Goal: Use online tool/utility: Use online tool/utility

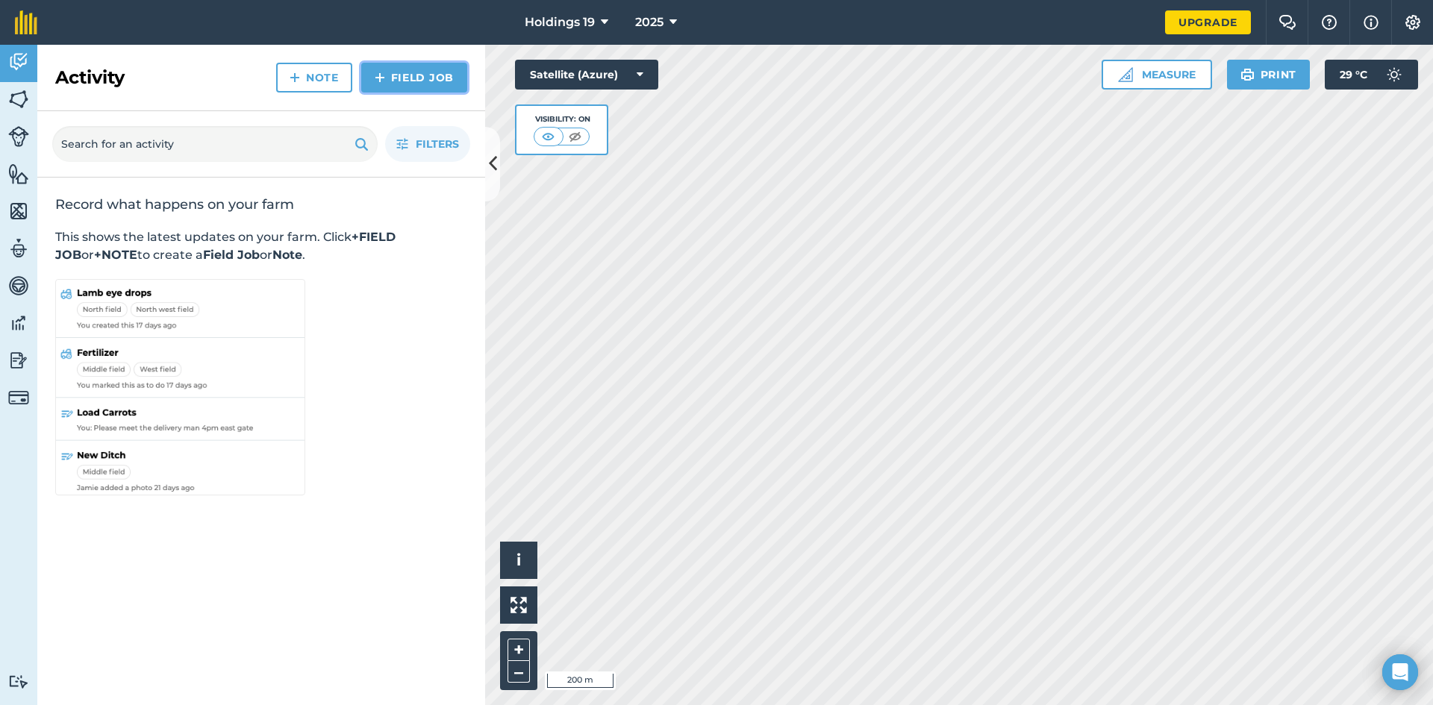
click at [395, 80] on link "Field Job" at bounding box center [414, 78] width 106 height 30
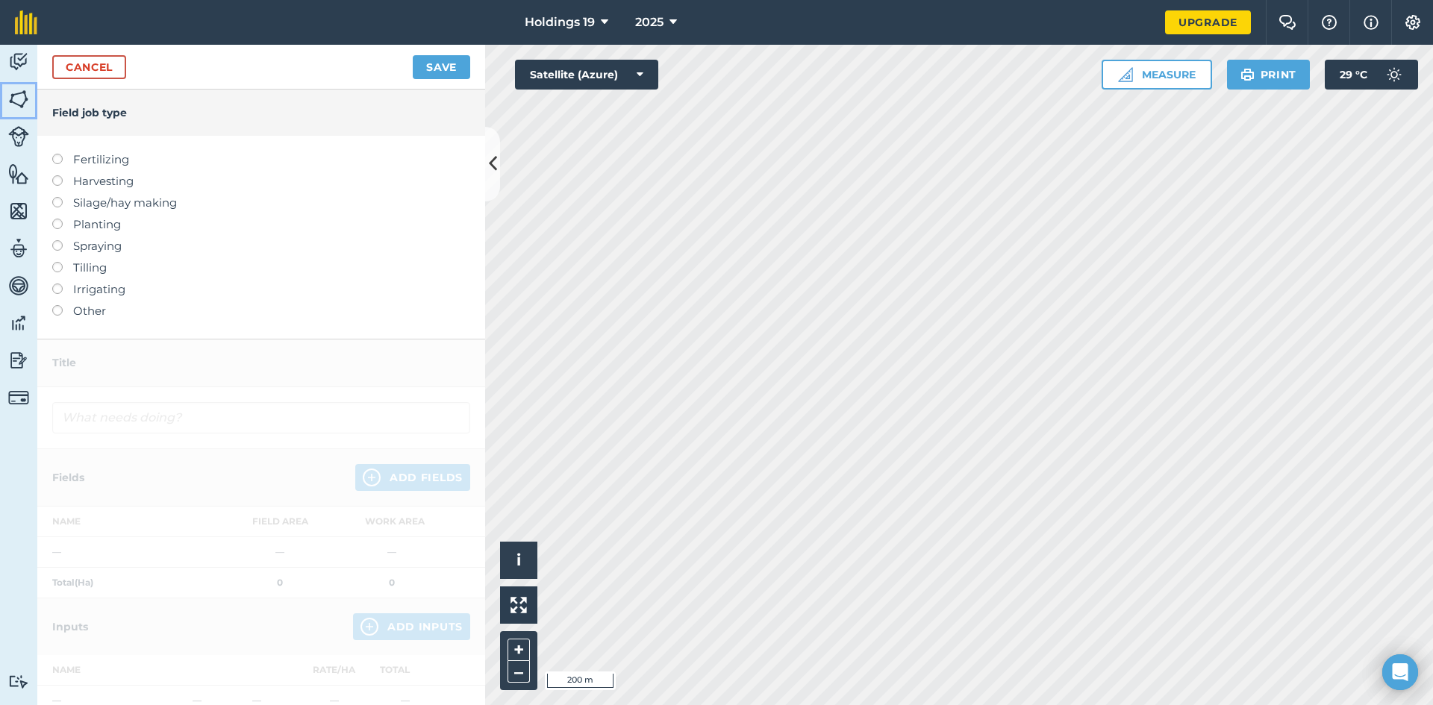
click at [22, 101] on img at bounding box center [18, 99] width 21 height 22
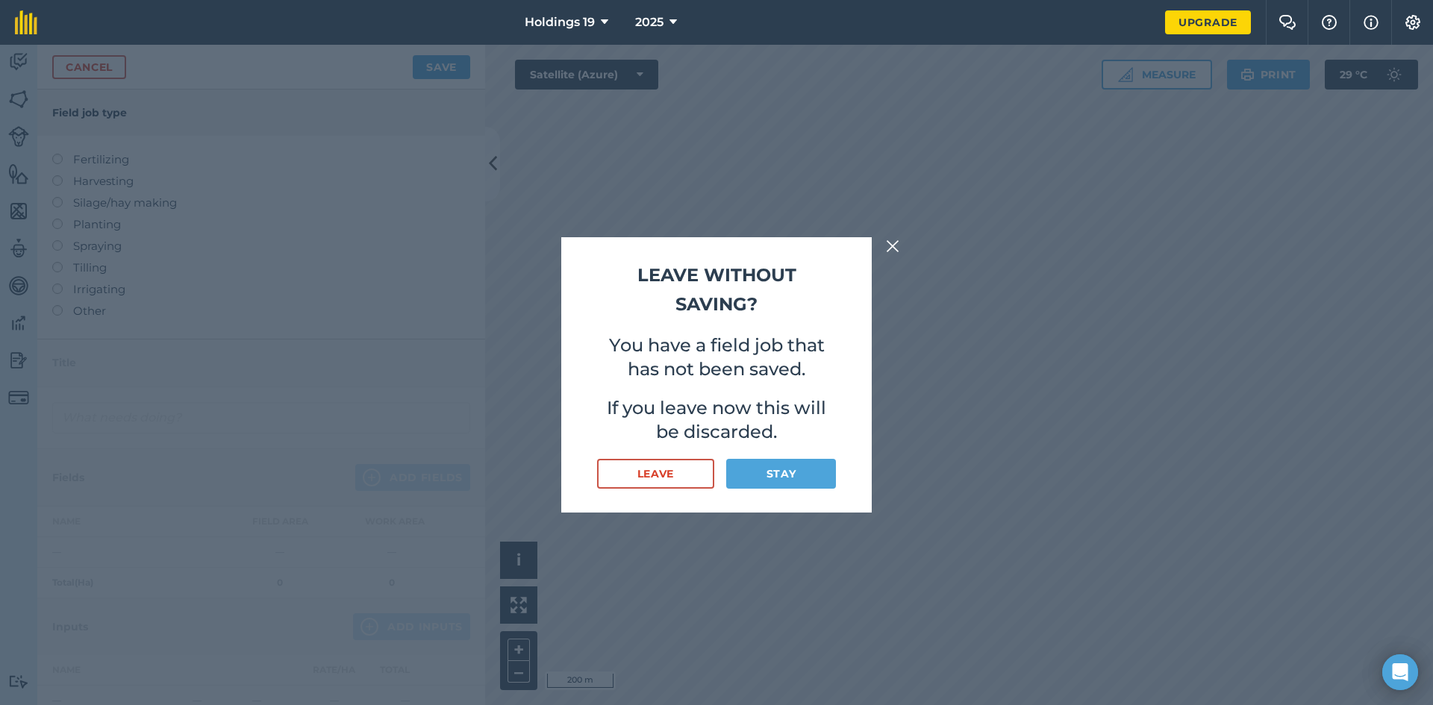
click at [894, 244] on img at bounding box center [892, 246] width 13 height 18
click at [805, 473] on button "Stay" at bounding box center [781, 474] width 110 height 30
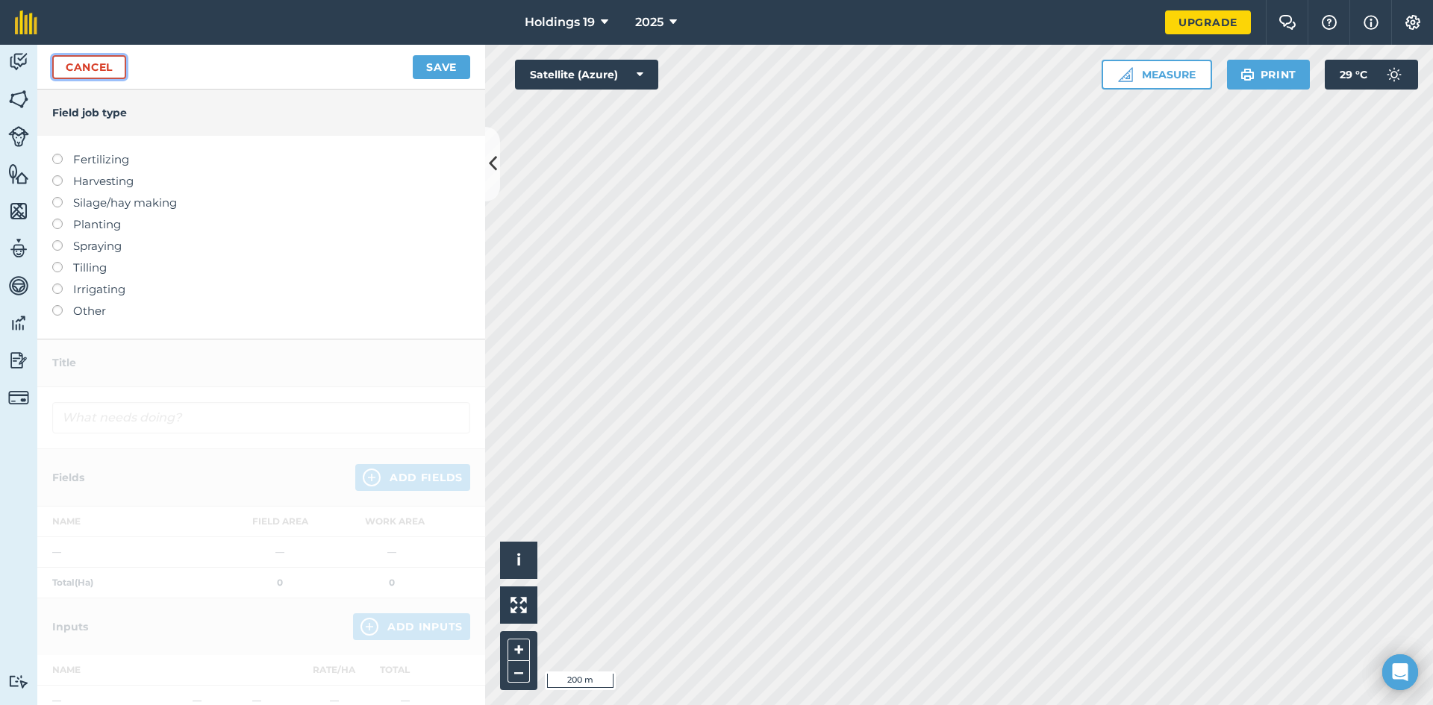
click at [102, 71] on link "Cancel" at bounding box center [89, 67] width 74 height 24
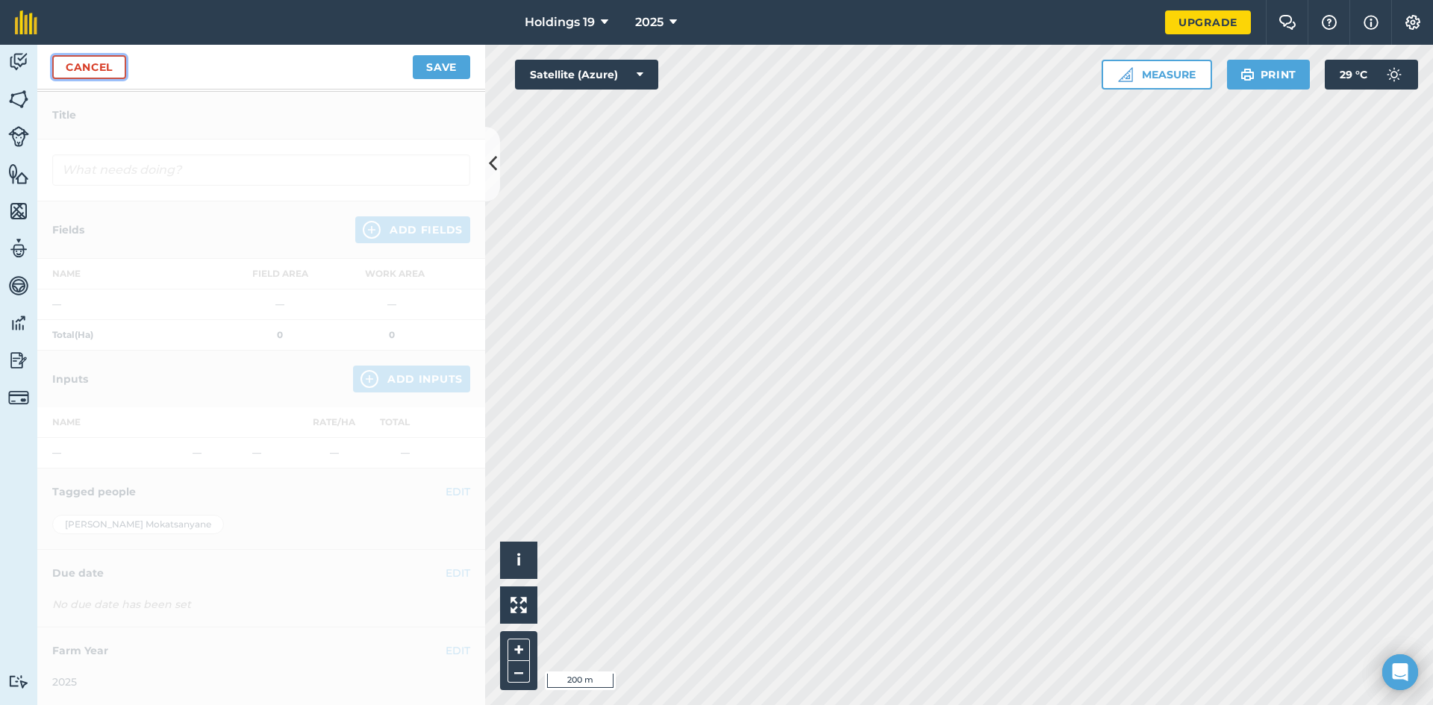
scroll to position [249, 0]
click at [97, 58] on link "Cancel" at bounding box center [89, 67] width 74 height 24
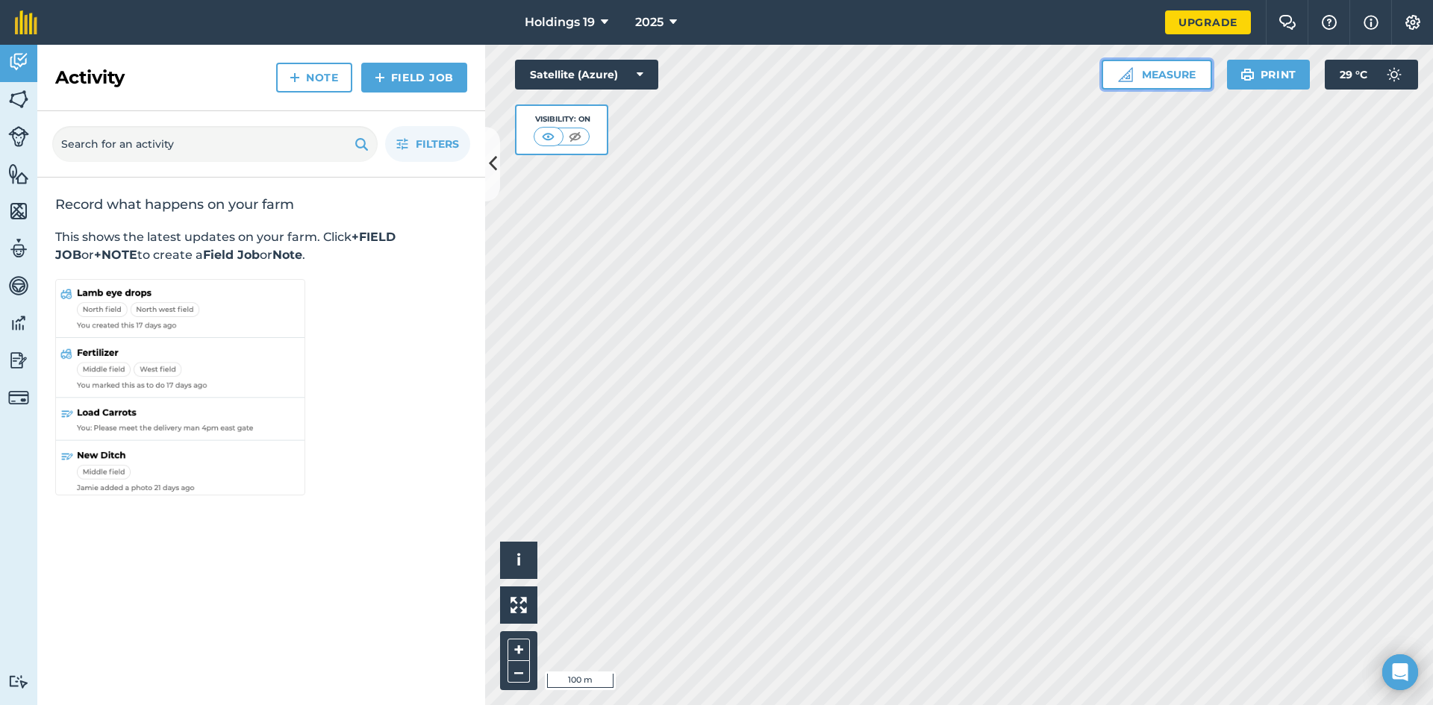
click at [1174, 73] on button "Measure" at bounding box center [1157, 75] width 110 height 30
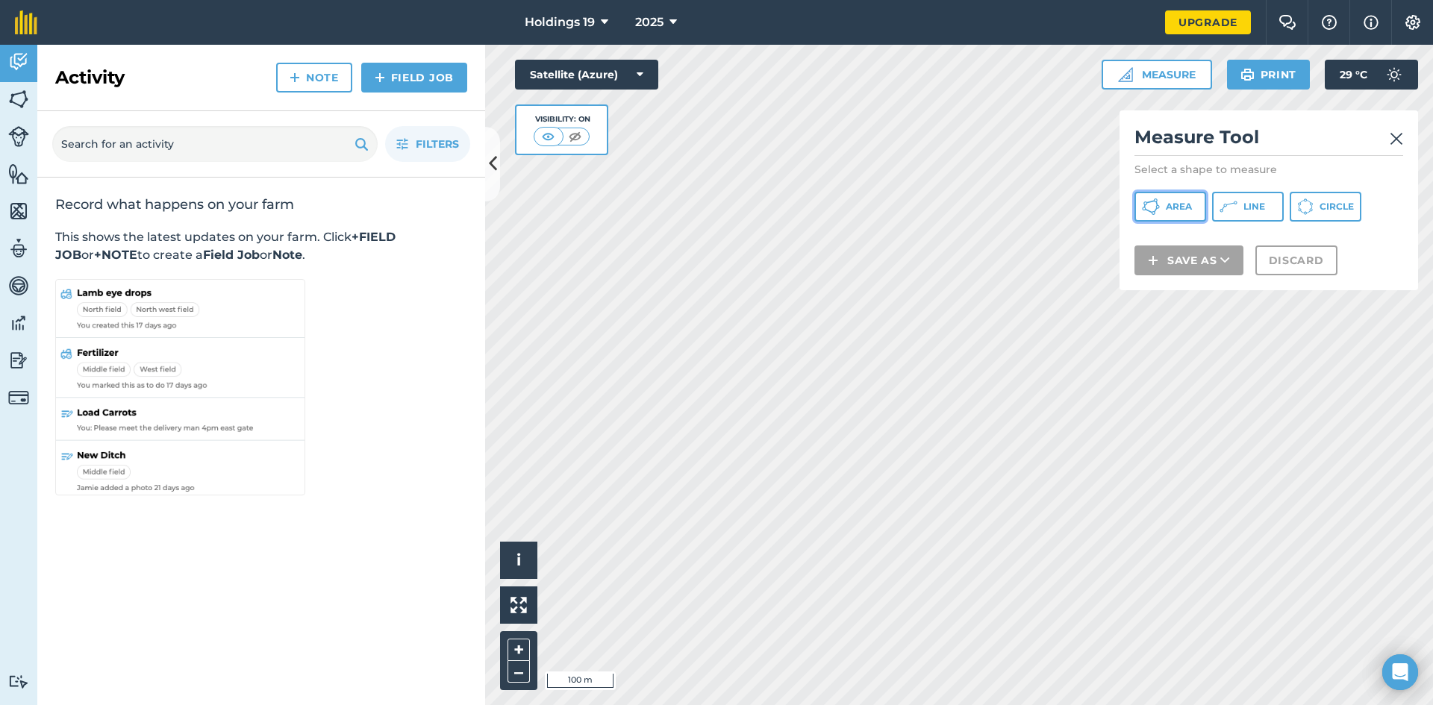
click at [1177, 205] on span "Area" at bounding box center [1179, 207] width 26 height 12
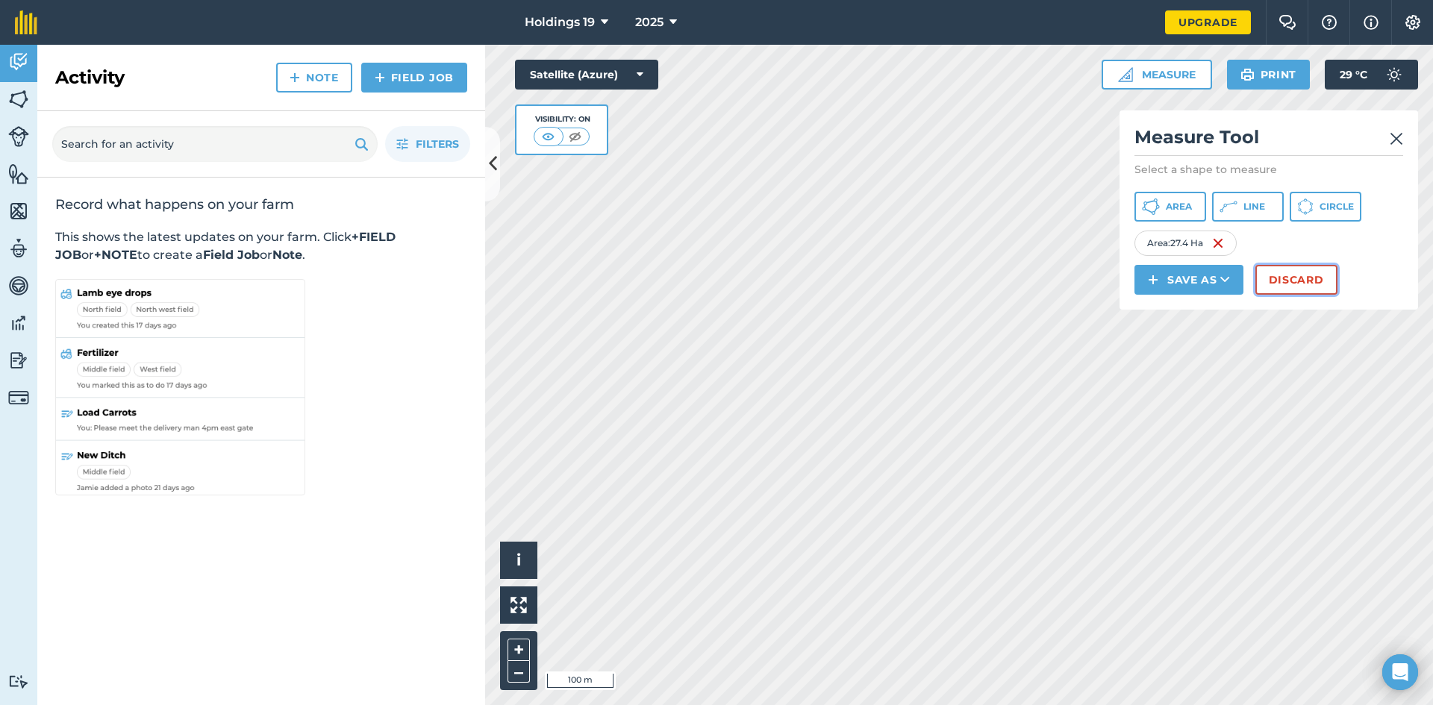
click at [1293, 276] on button "Discard" at bounding box center [1296, 280] width 82 height 30
